Goal: Check status

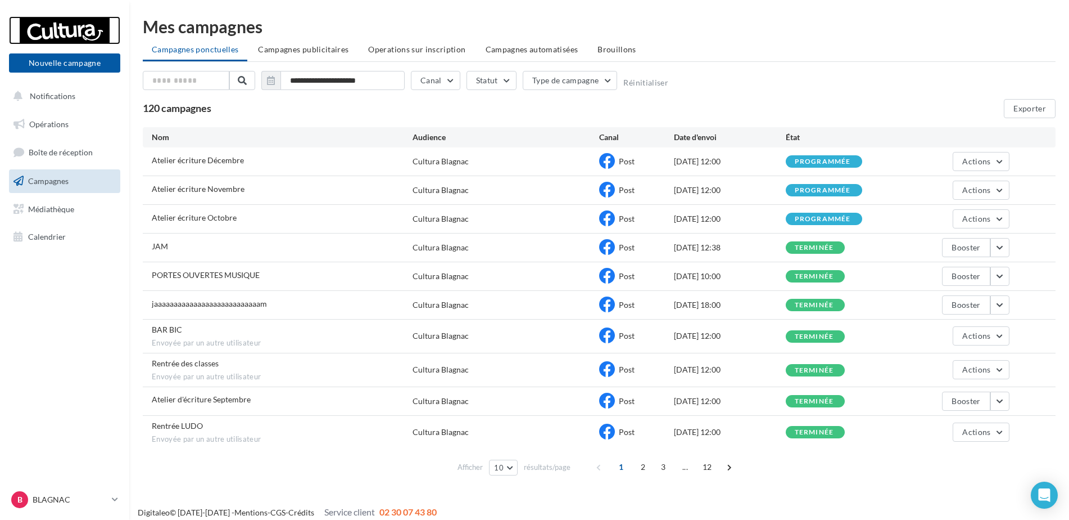
click at [49, 35] on div at bounding box center [65, 30] width 90 height 28
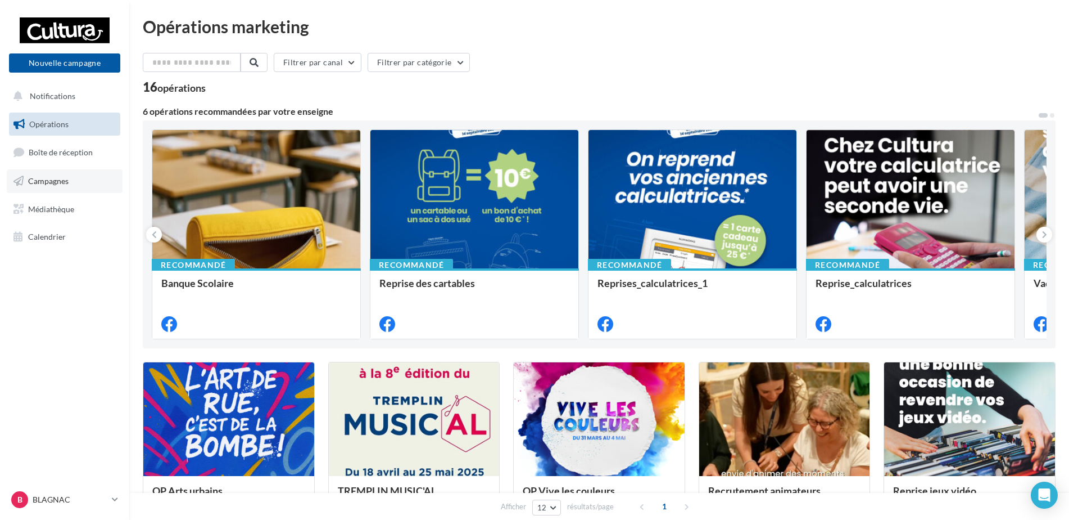
click at [57, 181] on span "Campagnes" at bounding box center [48, 181] width 40 height 10
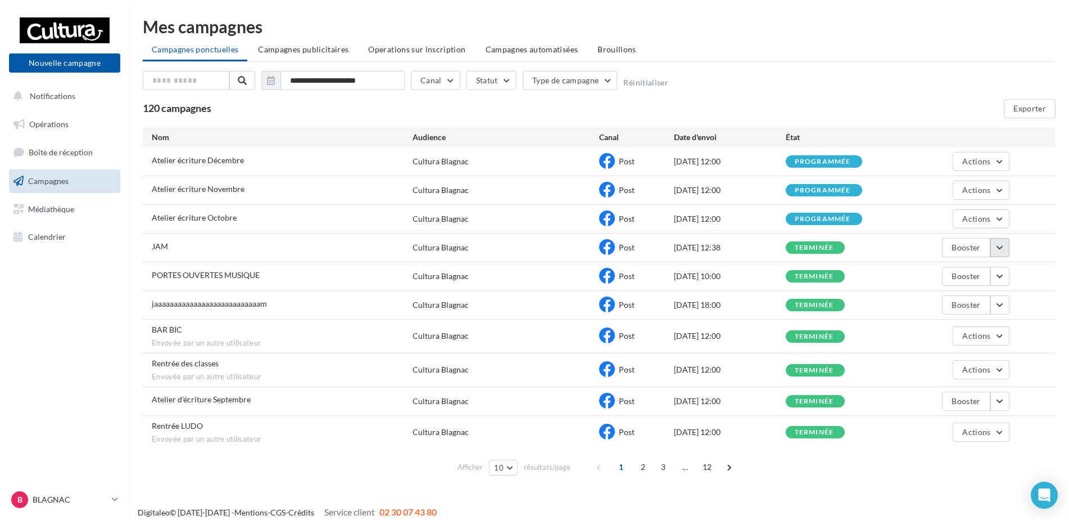
click at [995, 249] on button "button" at bounding box center [1000, 247] width 19 height 19
click at [980, 272] on button "Voir les résultats" at bounding box center [953, 273] width 112 height 29
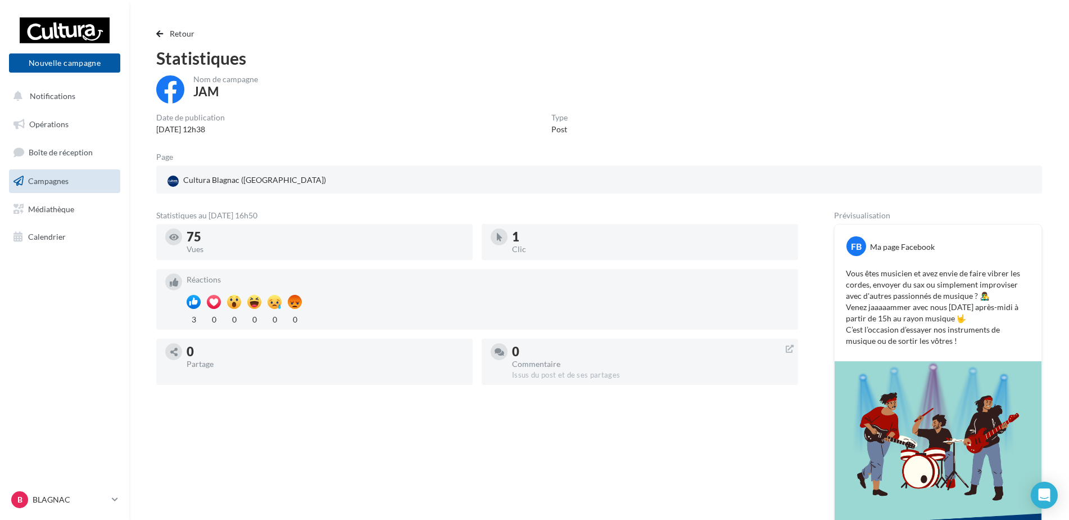
click at [55, 181] on span "Campagnes" at bounding box center [48, 181] width 40 height 10
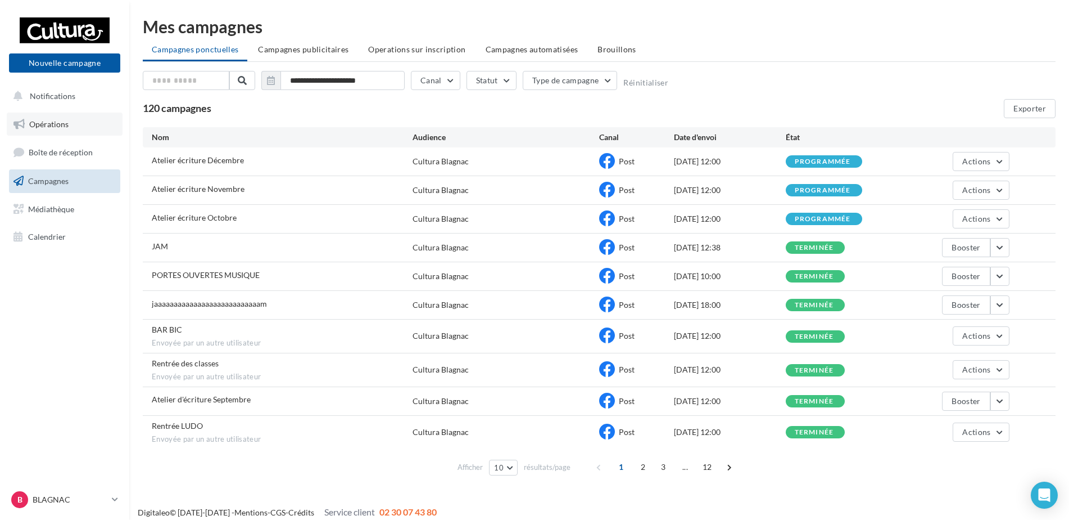
click at [49, 131] on link "Opérations" at bounding box center [65, 124] width 116 height 24
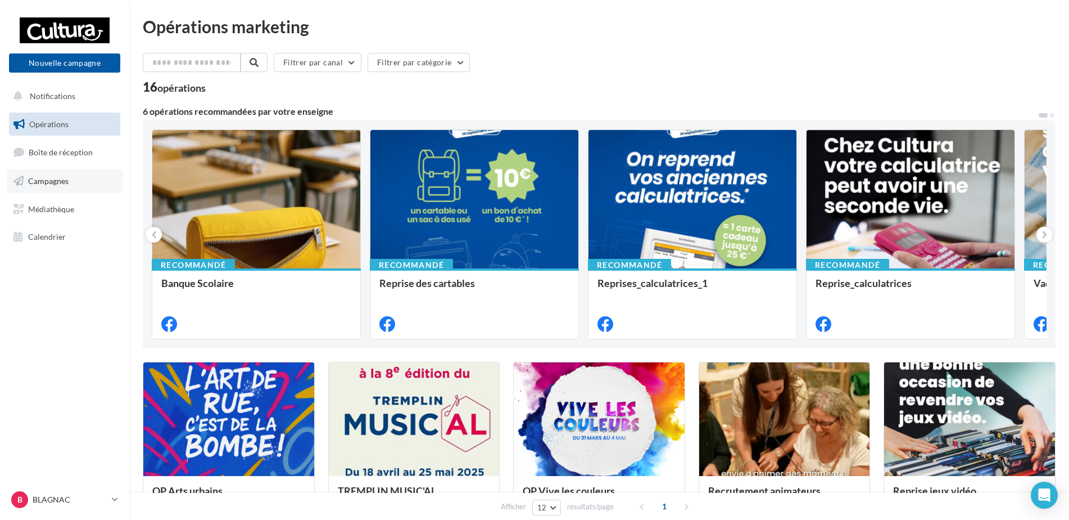
click at [40, 182] on span "Campagnes" at bounding box center [48, 181] width 40 height 10
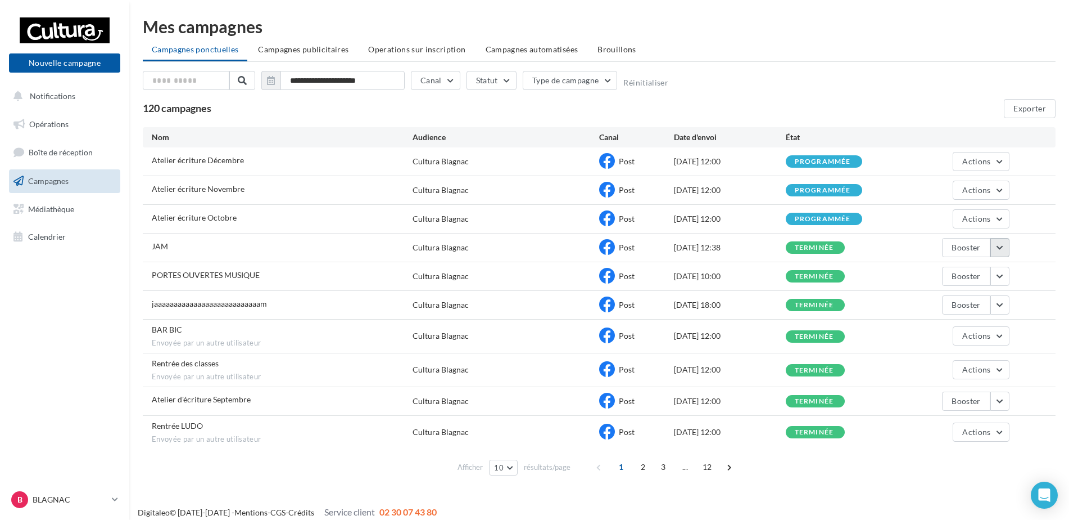
click at [1002, 242] on button "button" at bounding box center [1000, 247] width 19 height 19
click at [949, 288] on button "Voir les résultats" at bounding box center [953, 273] width 112 height 29
